Goal: Task Accomplishment & Management: Manage account settings

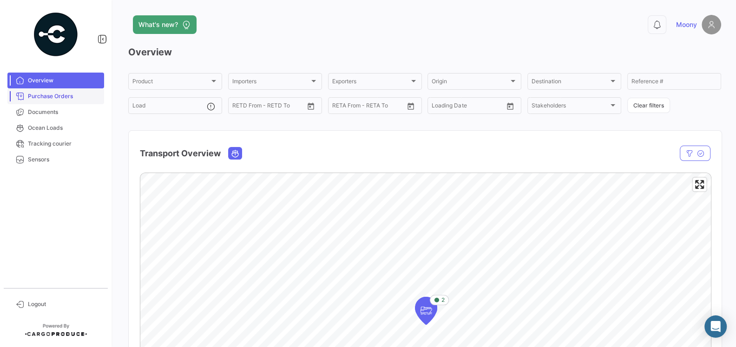
click at [51, 100] on link "Purchase Orders" at bounding box center [55, 96] width 97 height 16
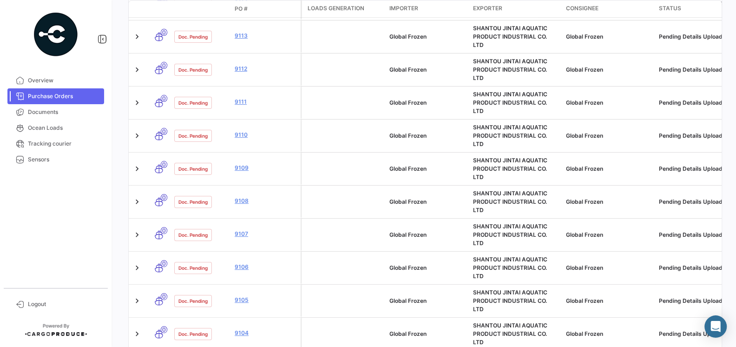
scroll to position [393, 0]
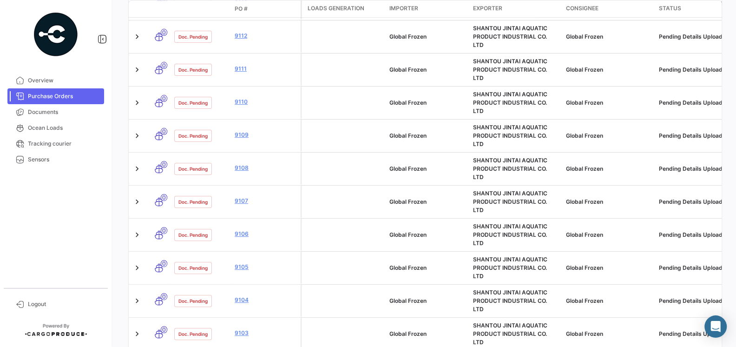
scroll to position [476, 0]
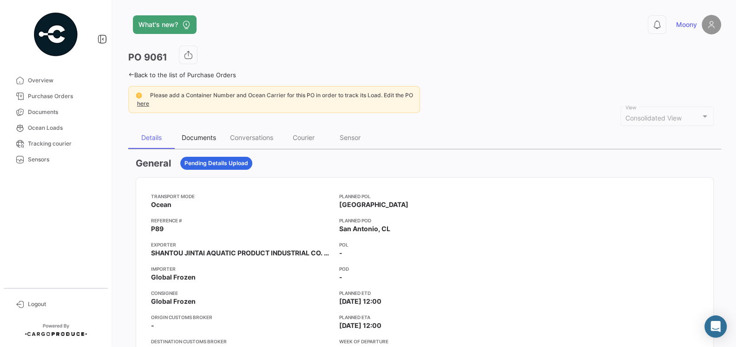
click at [191, 140] on div "Documents" at bounding box center [199, 137] width 34 height 8
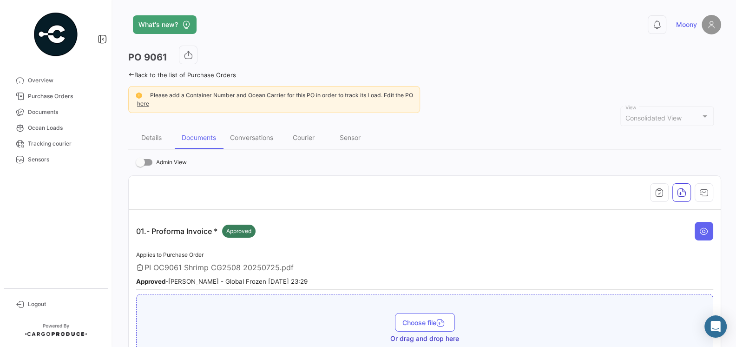
click at [336, 241] on div "01.- Proforma Invoice * Approved" at bounding box center [424, 231] width 577 height 28
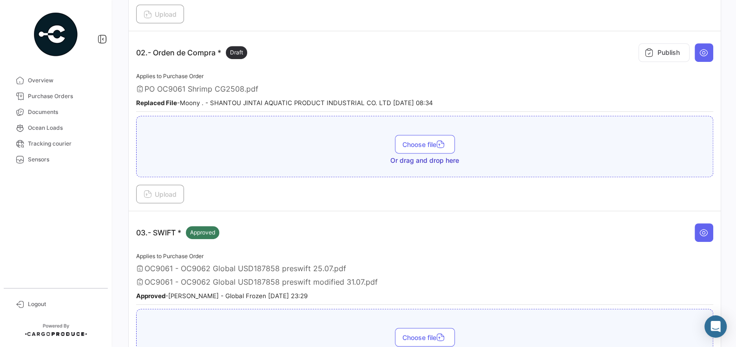
scroll to position [332, 0]
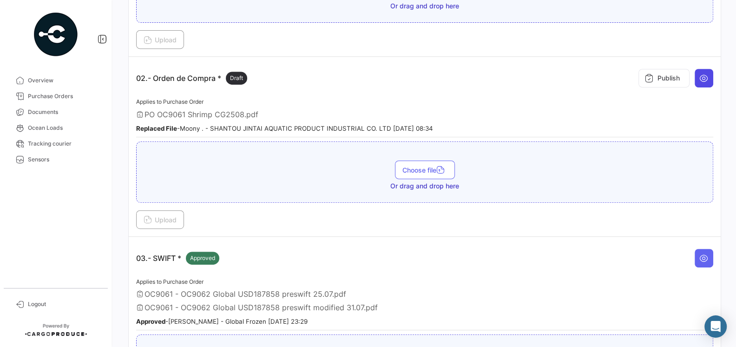
click at [704, 75] on icon at bounding box center [703, 77] width 9 height 9
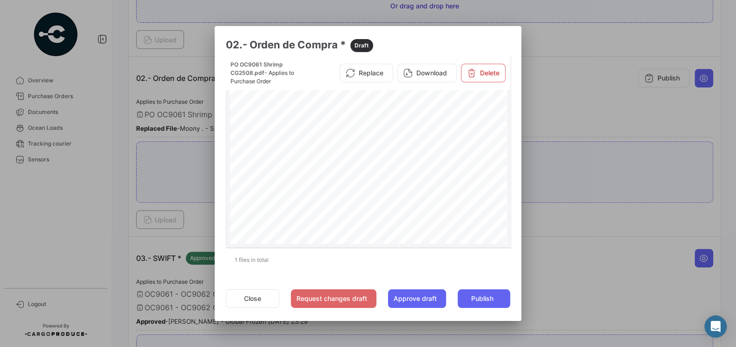
scroll to position [150, 0]
click at [258, 295] on button "Close" at bounding box center [252, 298] width 53 height 19
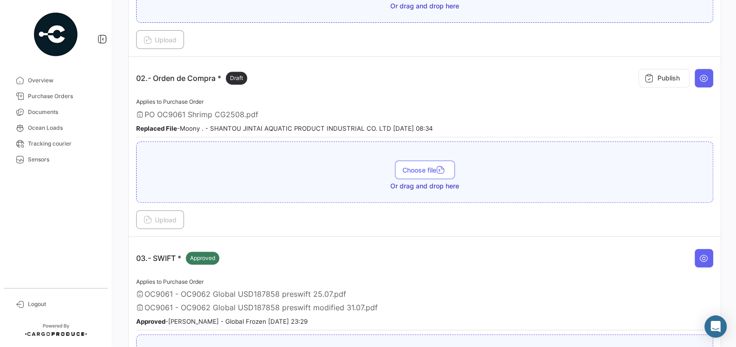
click at [258, 293] on div "Applies to Purchase Order OC9061 - OC9062 Global USD187858 preswift 25.07.pdf O…" at bounding box center [424, 303] width 577 height 54
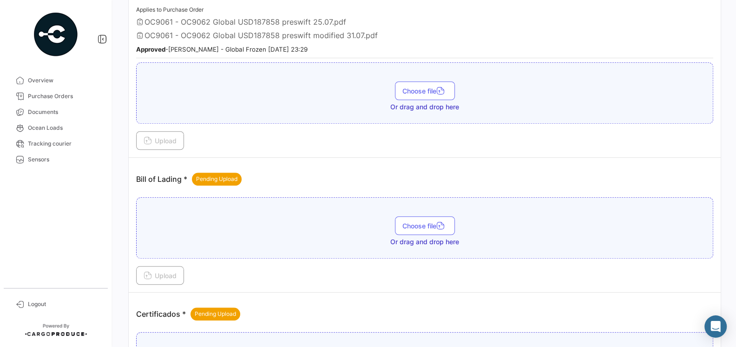
scroll to position [585, 0]
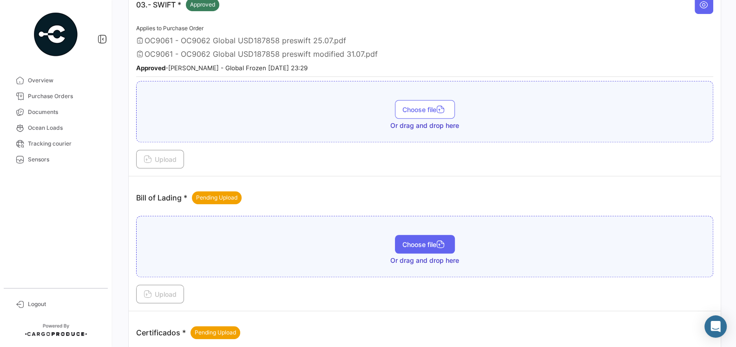
click at [405, 240] on span "Choose file" at bounding box center [424, 244] width 45 height 8
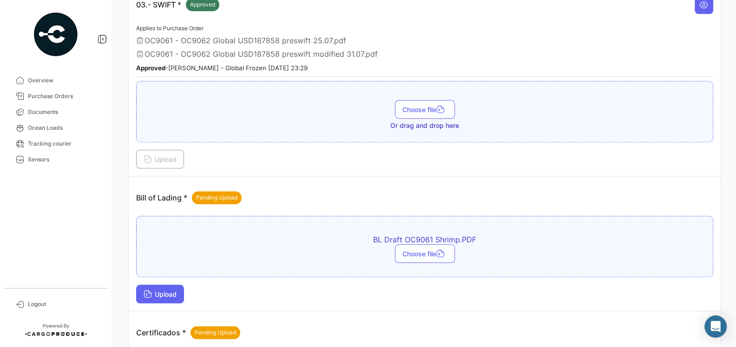
click at [174, 290] on span "Upload" at bounding box center [160, 294] width 33 height 8
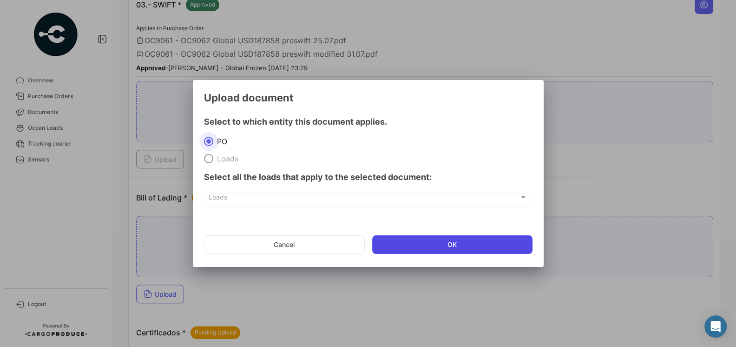
click at [452, 244] on button "OK" at bounding box center [452, 244] width 160 height 19
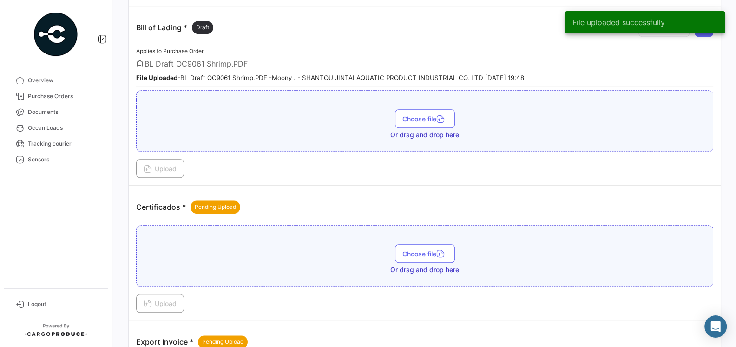
scroll to position [774, 0]
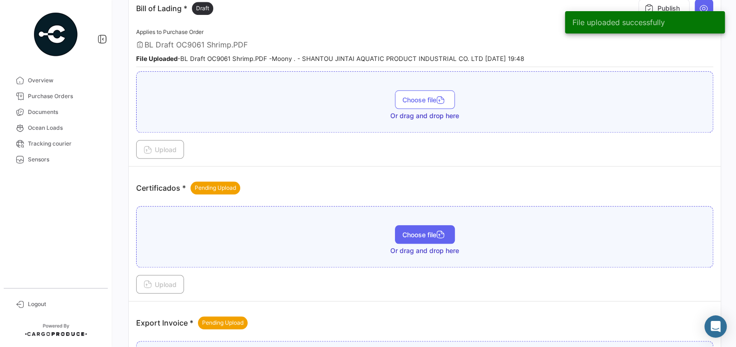
click at [403, 230] on span "Choose file" at bounding box center [424, 234] width 45 height 8
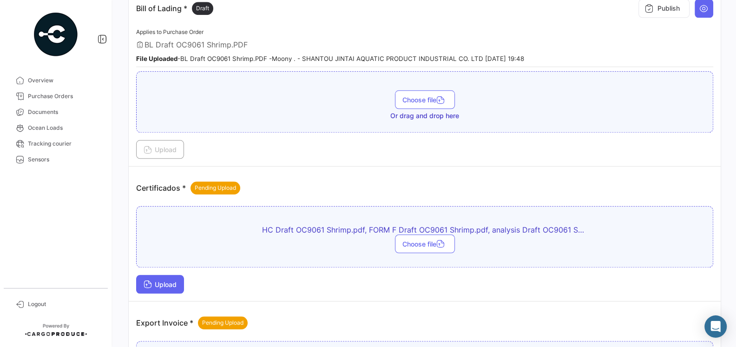
click at [172, 280] on span "Upload" at bounding box center [160, 284] width 33 height 8
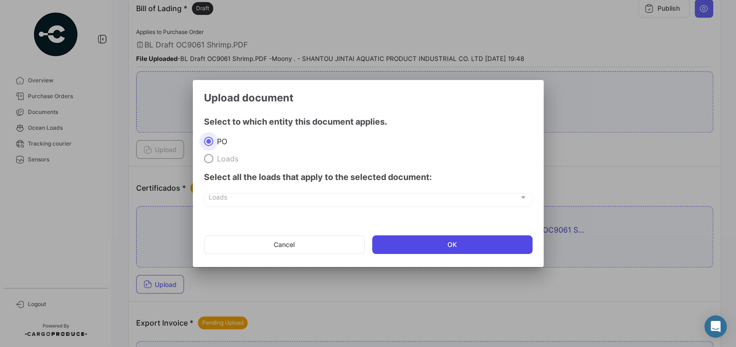
click at [392, 242] on button "OK" at bounding box center [452, 244] width 160 height 19
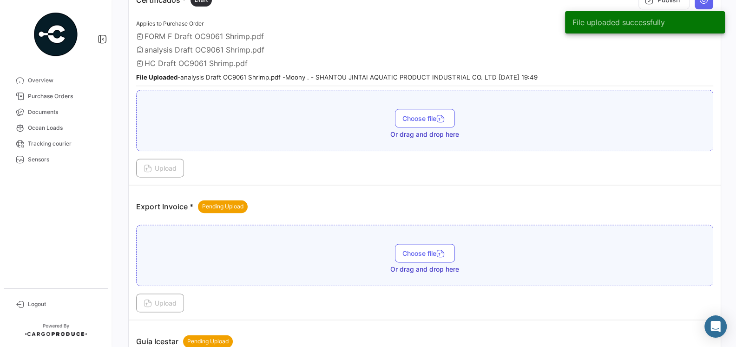
scroll to position [963, 0]
click at [236, 199] on div "Pending Upload" at bounding box center [223, 205] width 50 height 13
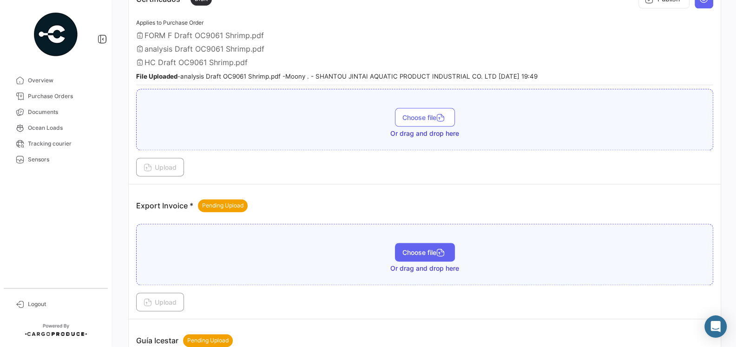
click at [400, 242] on button "Choose file" at bounding box center [425, 251] width 60 height 19
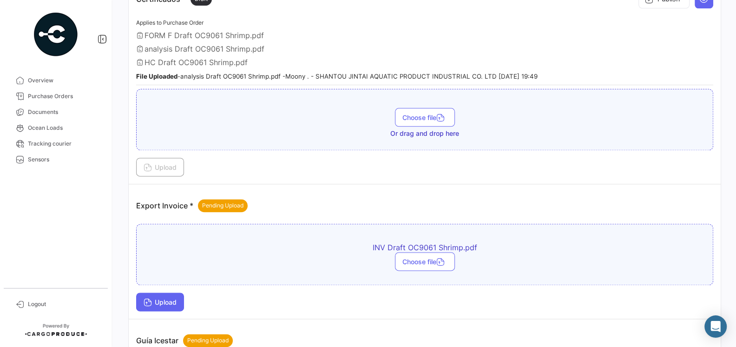
click at [160, 294] on button "Upload" at bounding box center [160, 301] width 48 height 19
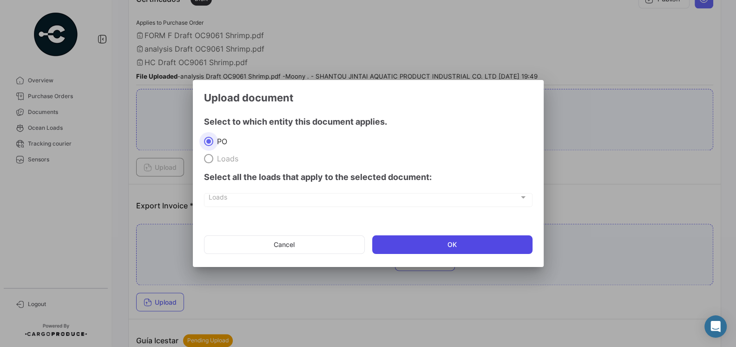
click at [400, 242] on button "OK" at bounding box center [452, 244] width 160 height 19
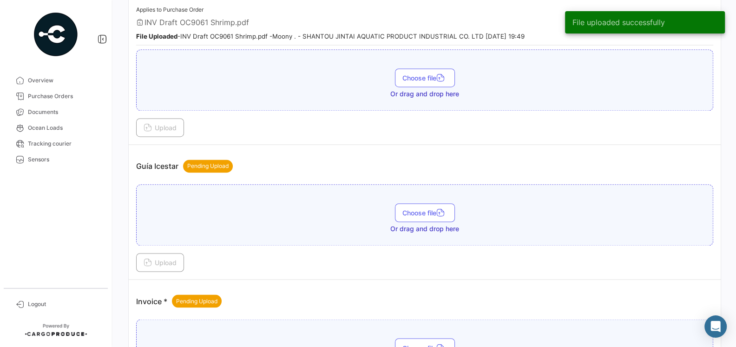
scroll to position [1247, 0]
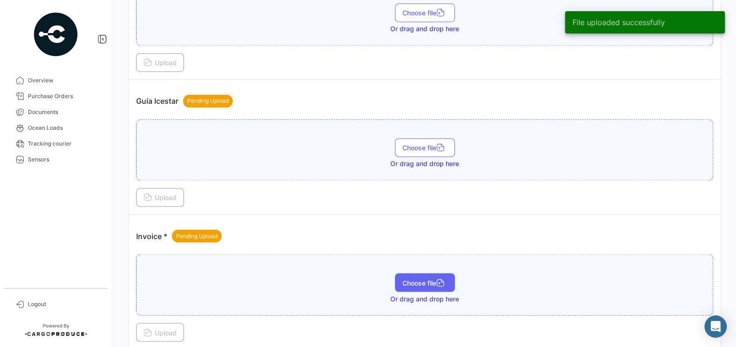
click at [402, 278] on span "Choose file" at bounding box center [424, 282] width 45 height 8
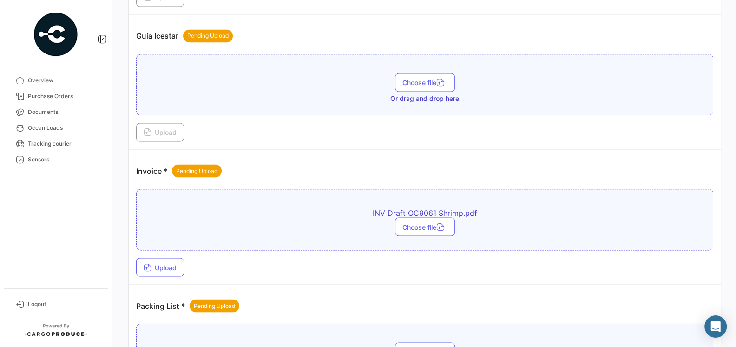
scroll to position [1349, 0]
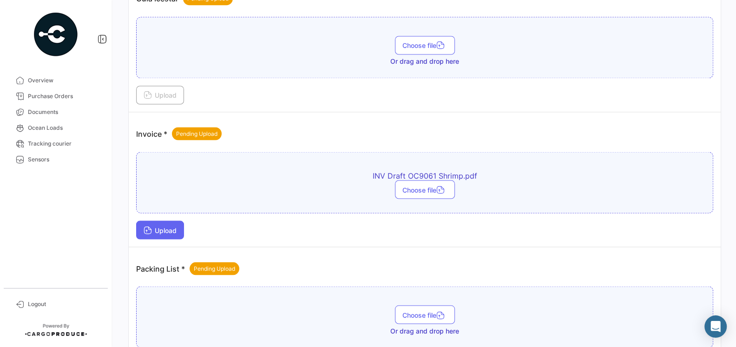
click at [166, 226] on span "Upload" at bounding box center [160, 230] width 33 height 8
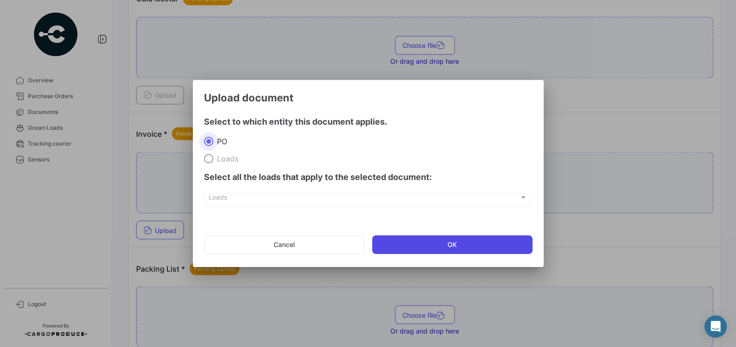
click at [389, 245] on button "OK" at bounding box center [452, 244] width 160 height 19
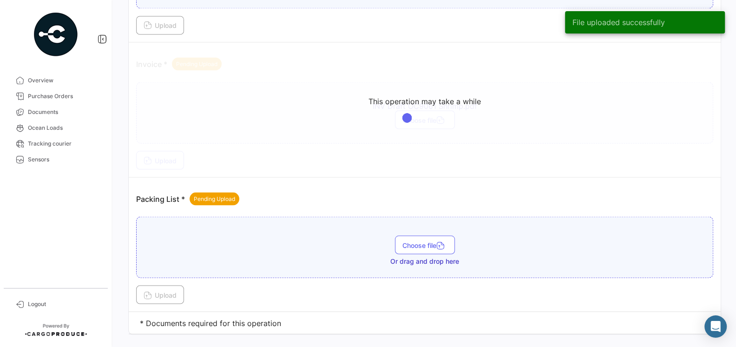
scroll to position [1420, 0]
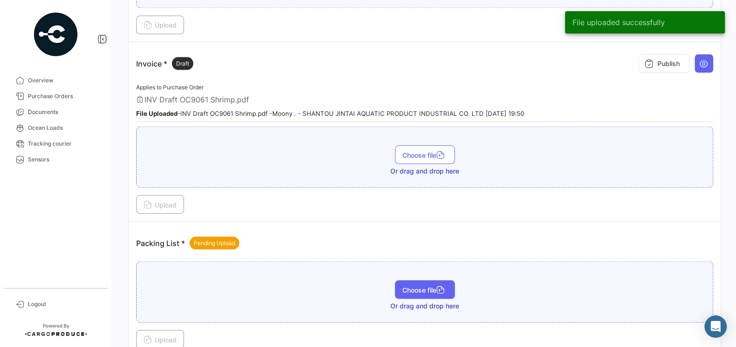
click at [417, 285] on span "Choose file" at bounding box center [424, 289] width 45 height 8
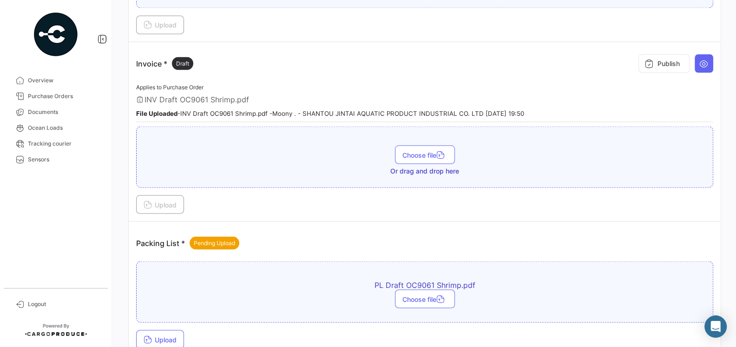
scroll to position [1463, 0]
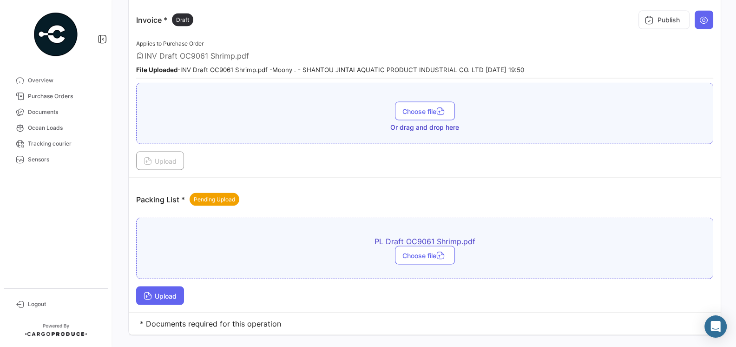
click at [175, 291] on span "Upload" at bounding box center [160, 295] width 33 height 8
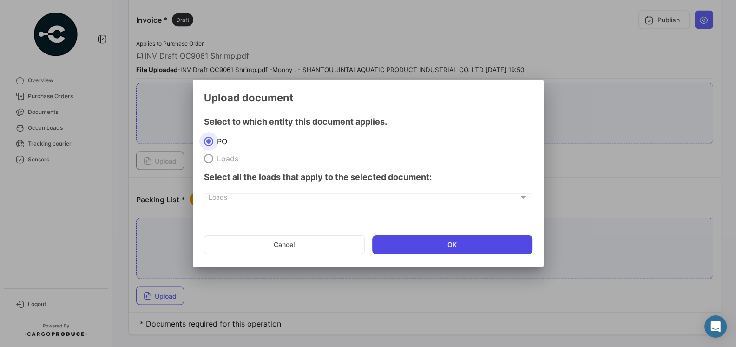
click at [406, 247] on button "OK" at bounding box center [452, 244] width 160 height 19
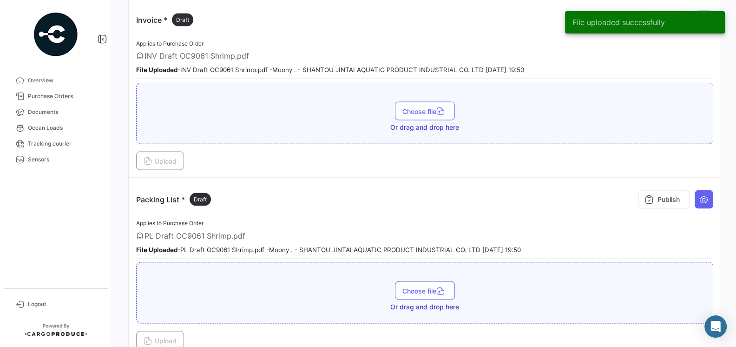
click at [328, 241] on app-document-grouped "Packing List * Draft Publish Applies to Purchase Order PL Draft OC9061 Shrimp.p…" at bounding box center [424, 267] width 577 height 164
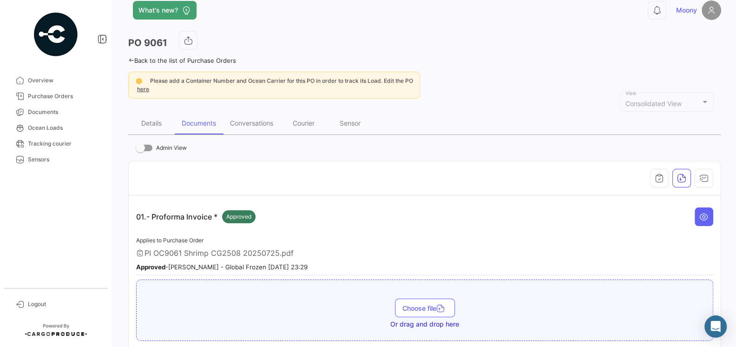
scroll to position [0, 0]
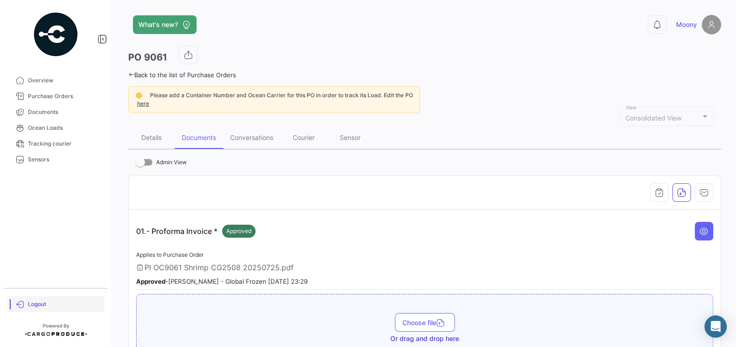
click at [35, 304] on span "Logout" at bounding box center [64, 304] width 72 height 8
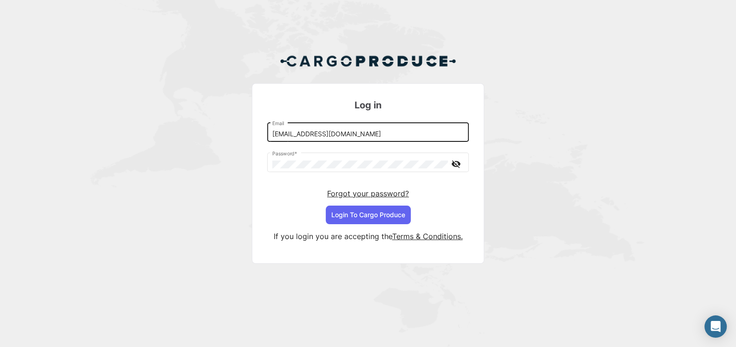
click at [365, 128] on div "[EMAIL_ADDRESS][DOMAIN_NAME] Email" at bounding box center [368, 131] width 192 height 21
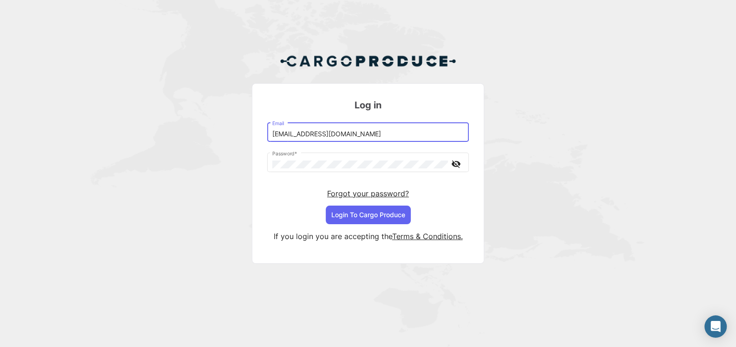
click at [364, 133] on input "[EMAIL_ADDRESS][DOMAIN_NAME]" at bounding box center [368, 134] width 192 height 8
type input "[EMAIL_ADDRESS][DOMAIN_NAME]"
click at [386, 213] on button "Login To Cargo Produce" at bounding box center [368, 214] width 85 height 19
